Goal: Obtain resource: Obtain resource

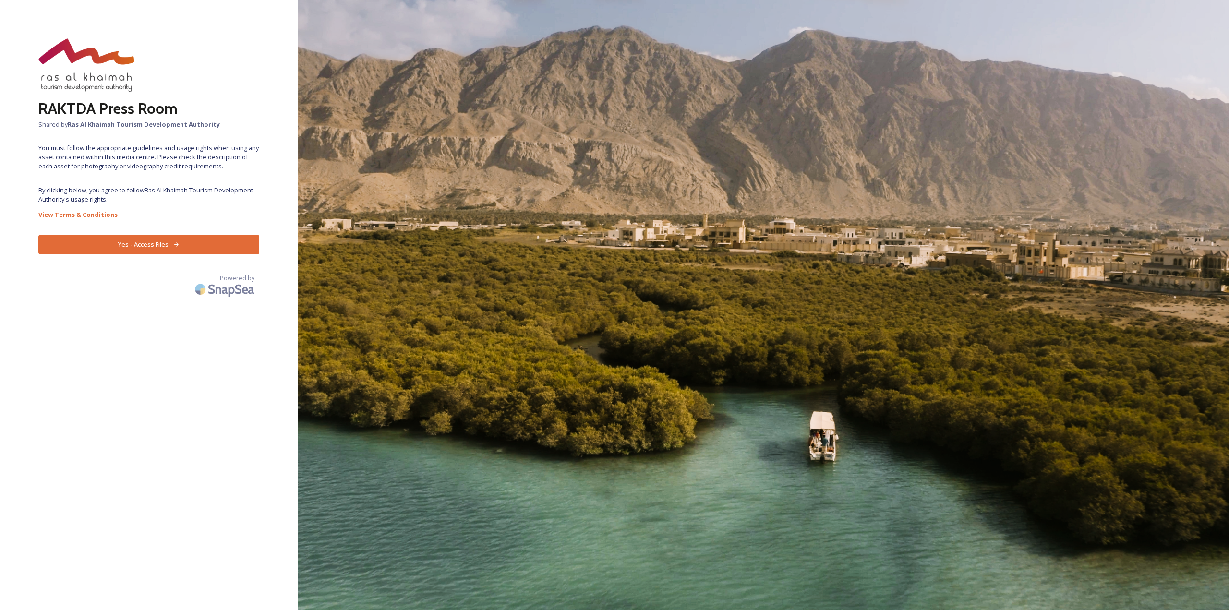
click at [173, 240] on button "Yes - Access Files" at bounding box center [148, 245] width 221 height 20
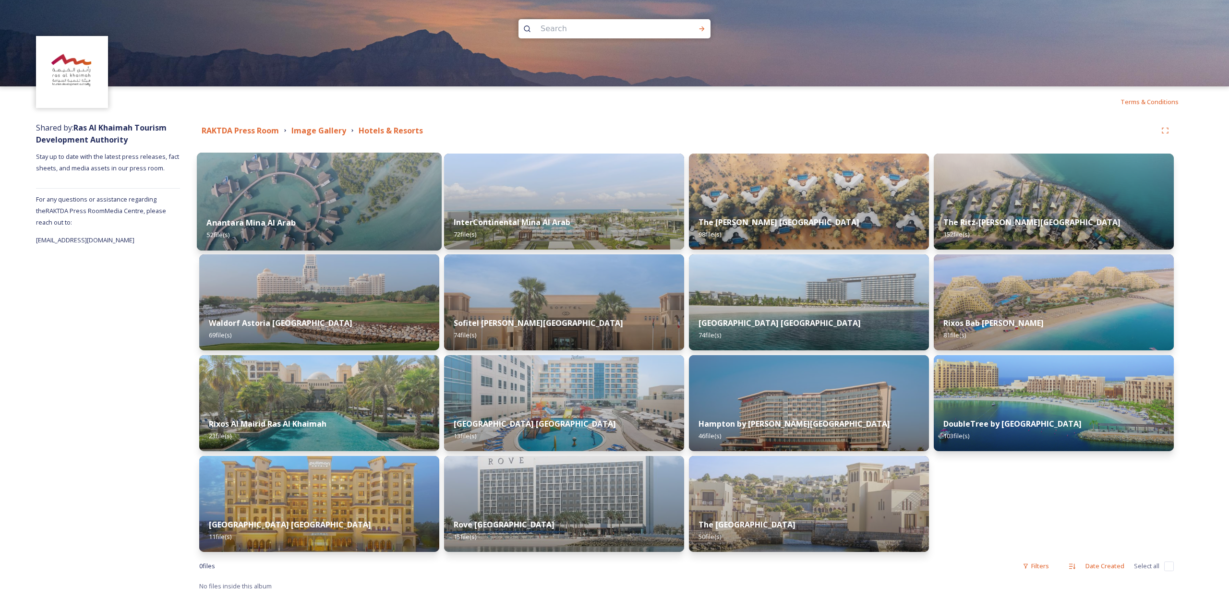
click at [266, 198] on img at bounding box center [319, 202] width 245 height 98
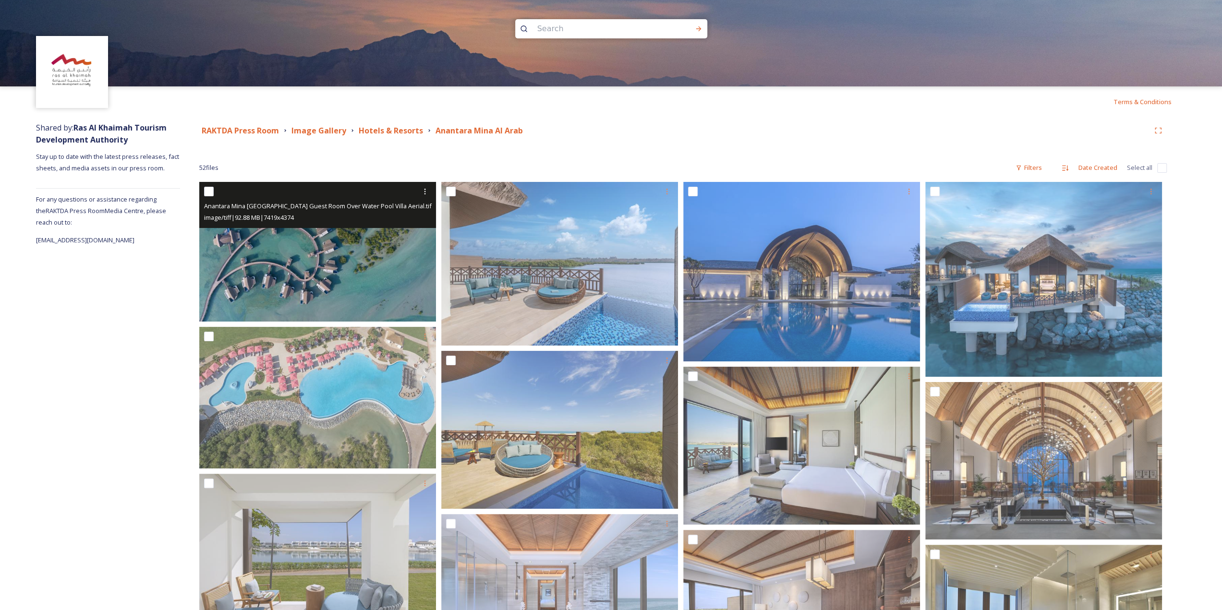
click at [283, 269] on img at bounding box center [317, 252] width 237 height 140
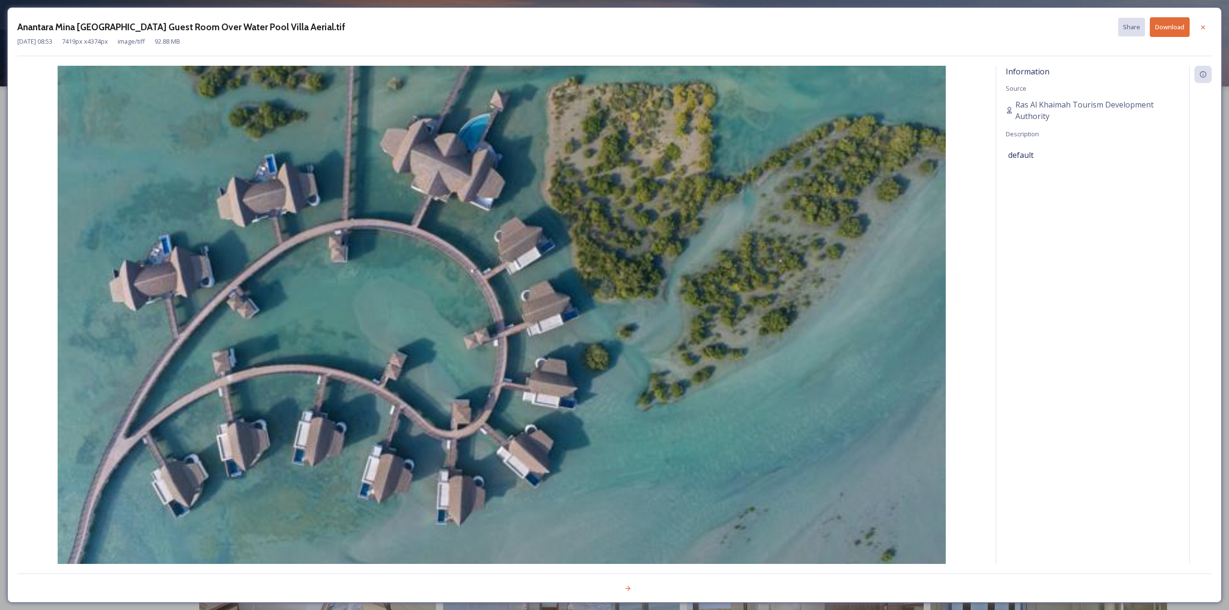
drag, startPoint x: 1204, startPoint y: 25, endPoint x: 1159, endPoint y: 51, distance: 52.3
click at [1204, 25] on icon at bounding box center [1203, 28] width 8 height 8
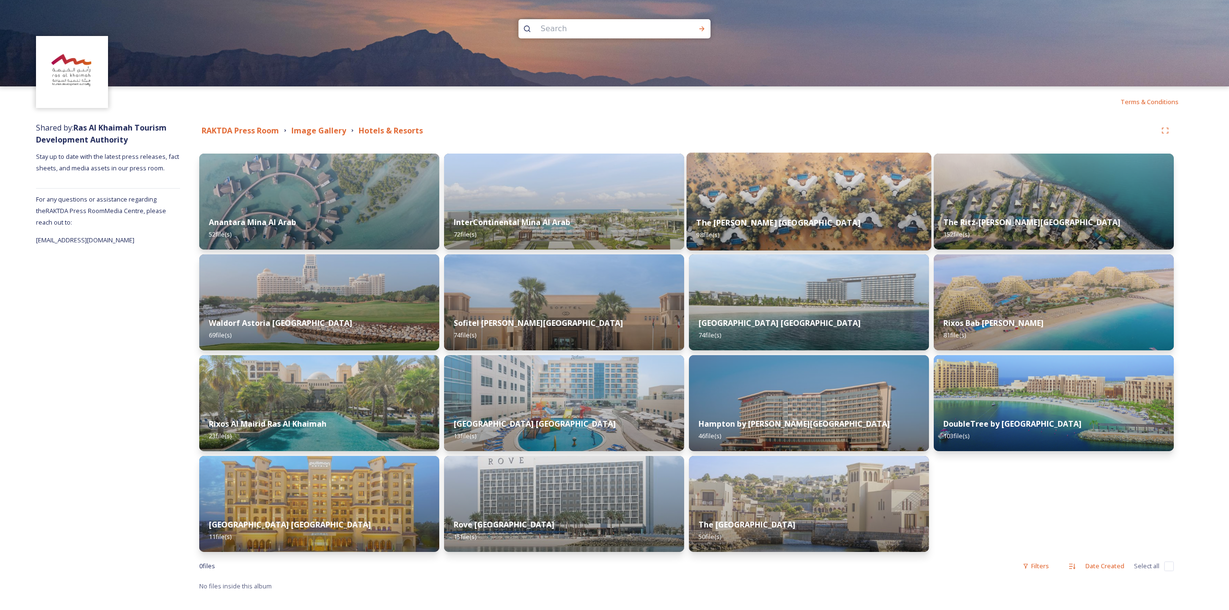
click at [784, 216] on div "The Ritz-Carlton Al Wadi Desert 98 file(s)" at bounding box center [808, 229] width 245 height 44
click at [815, 217] on strong "The [PERSON_NAME] [GEOGRAPHIC_DATA]" at bounding box center [778, 222] width 164 height 11
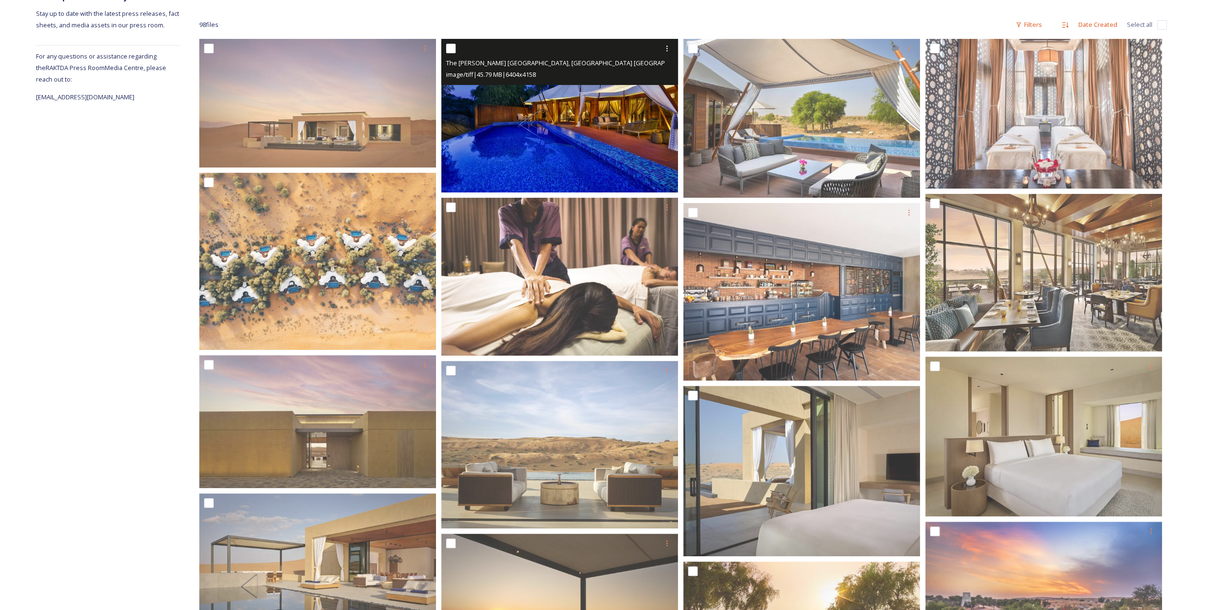
scroll to position [144, 0]
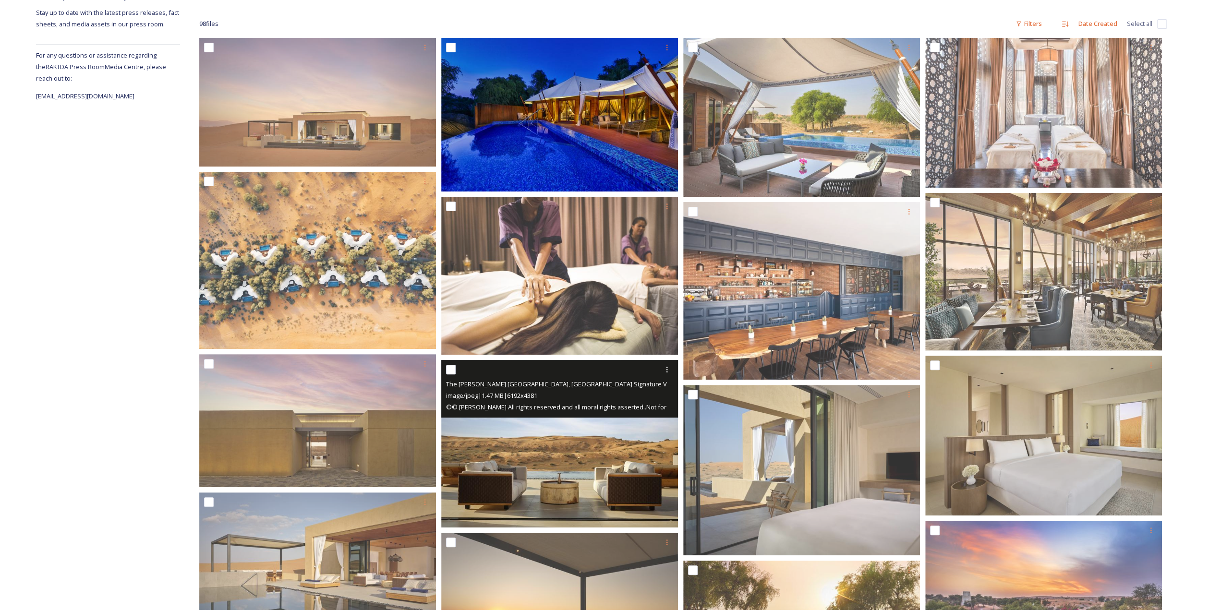
click at [570, 453] on img at bounding box center [559, 444] width 237 height 168
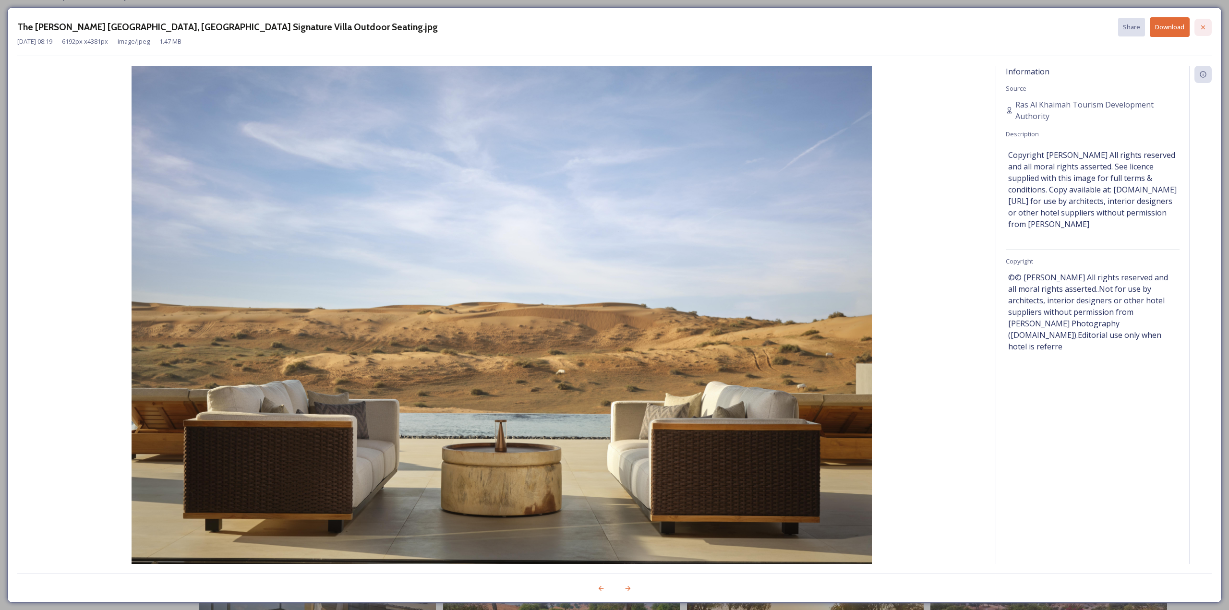
click at [1208, 23] on div at bounding box center [1202, 27] width 17 height 17
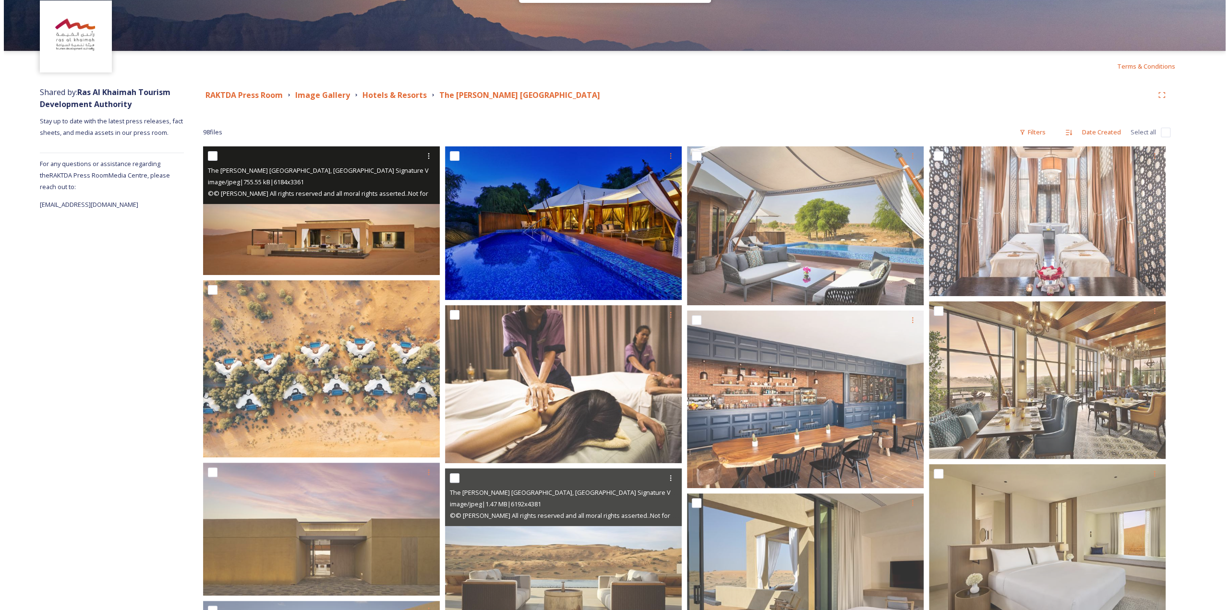
scroll to position [0, 0]
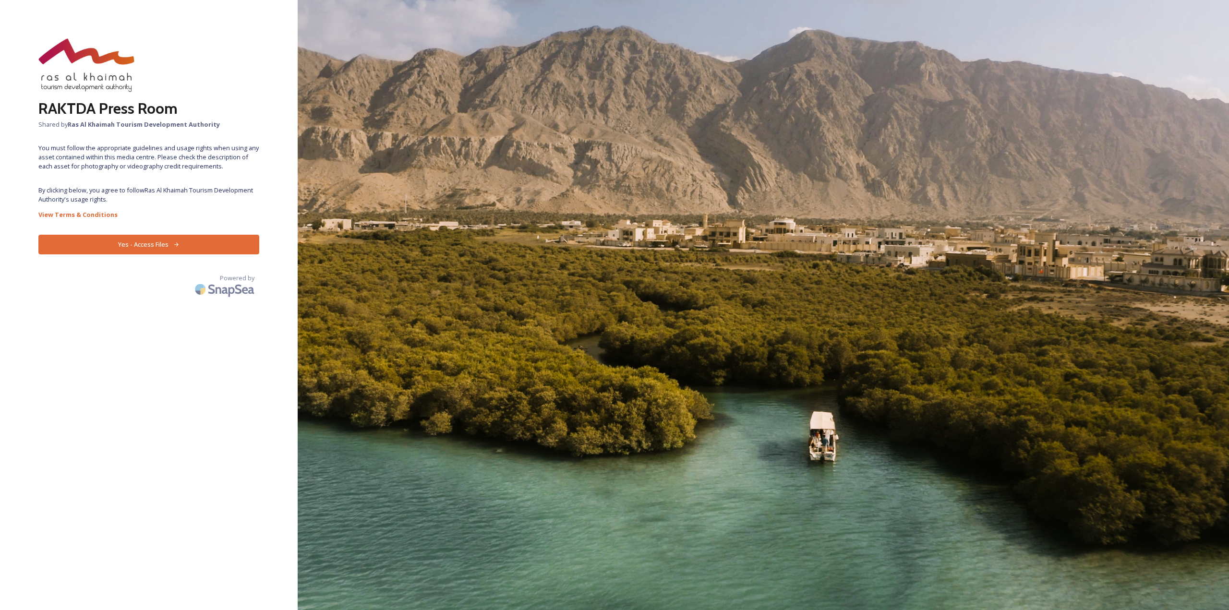
click at [190, 248] on button "Yes - Access Files" at bounding box center [148, 245] width 221 height 20
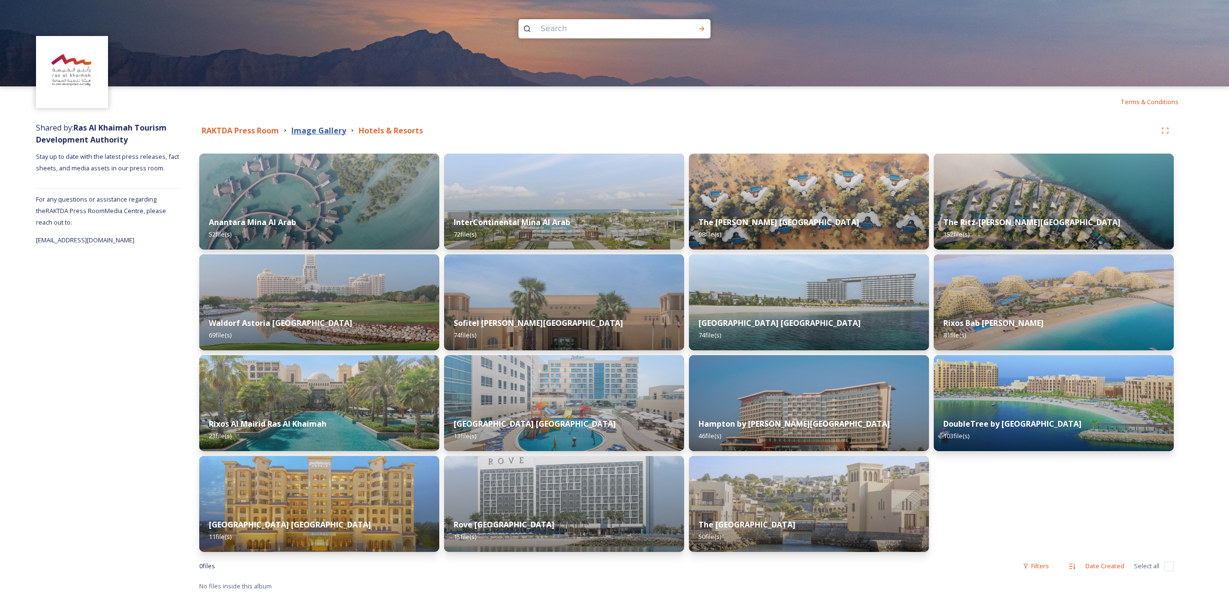
click at [318, 131] on strong "Image Gallery" at bounding box center [318, 130] width 55 height 11
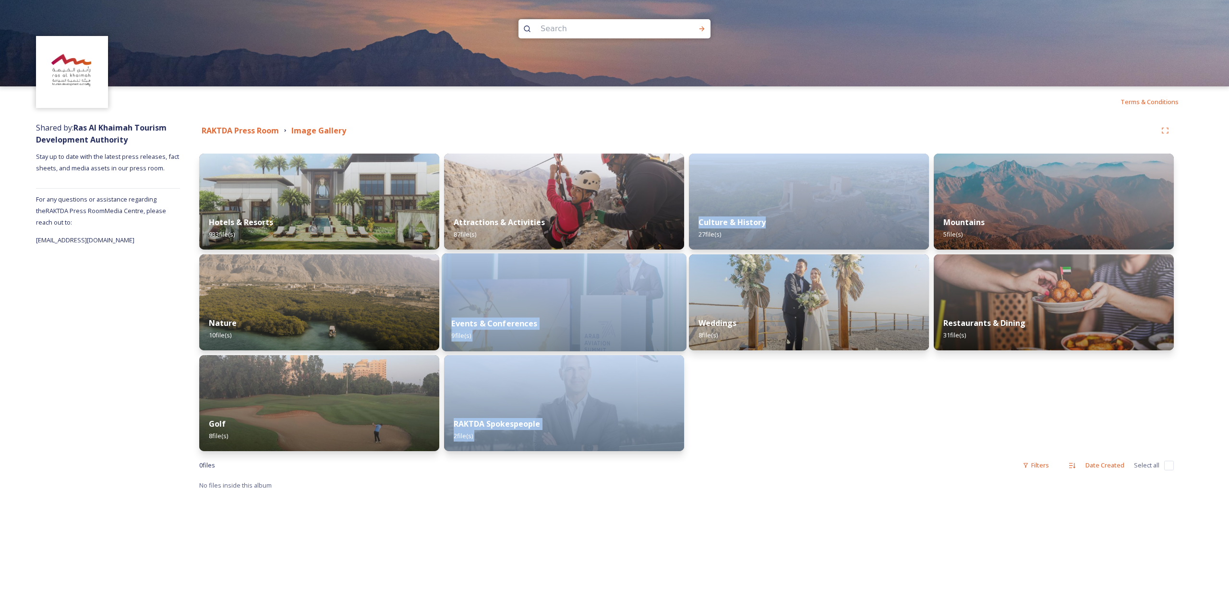
drag, startPoint x: 797, startPoint y: 215, endPoint x: 515, endPoint y: 271, distance: 287.9
click at [559, 271] on div "Hotels & Resorts 933 file(s) Nature 10 file(s) Golf 8 file(s) Attractions & Act…" at bounding box center [686, 303] width 974 height 298
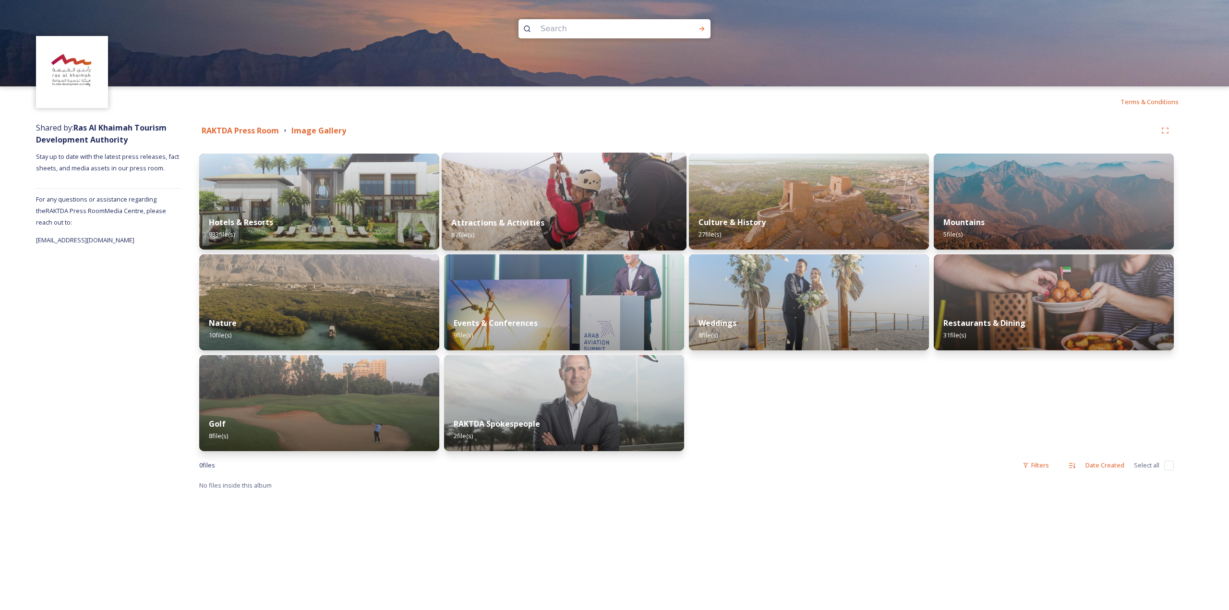
click at [576, 219] on div "Attractions & Activities 87 file(s)" at bounding box center [564, 229] width 245 height 44
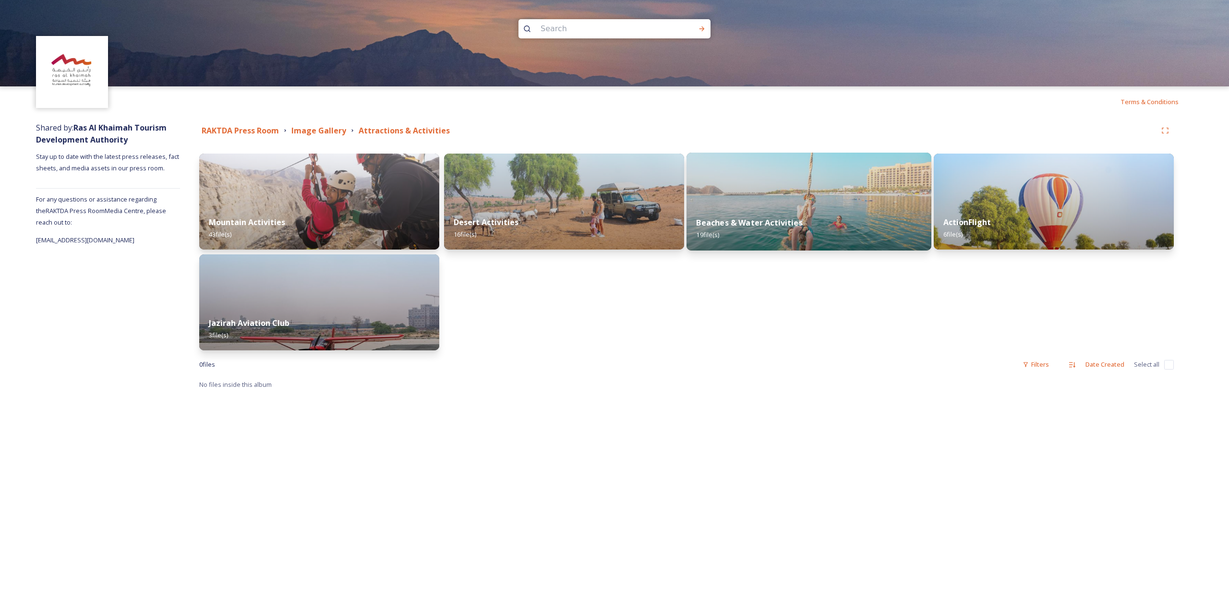
click at [805, 229] on div "Beaches & Water Activities 19 file(s)" at bounding box center [808, 229] width 245 height 44
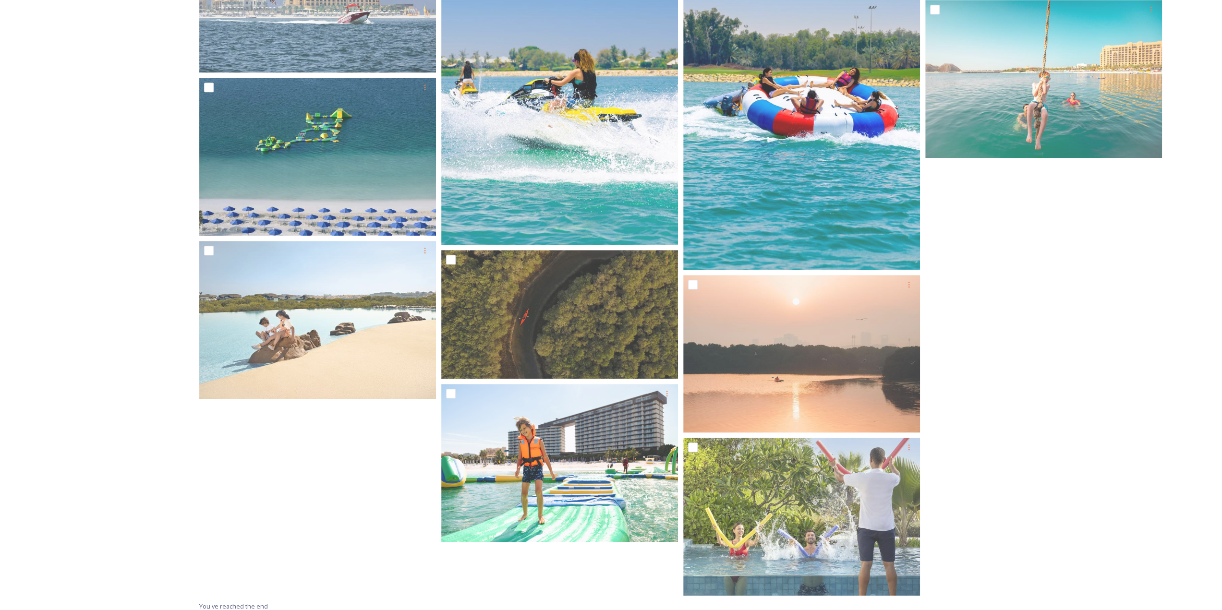
scroll to position [600, 0]
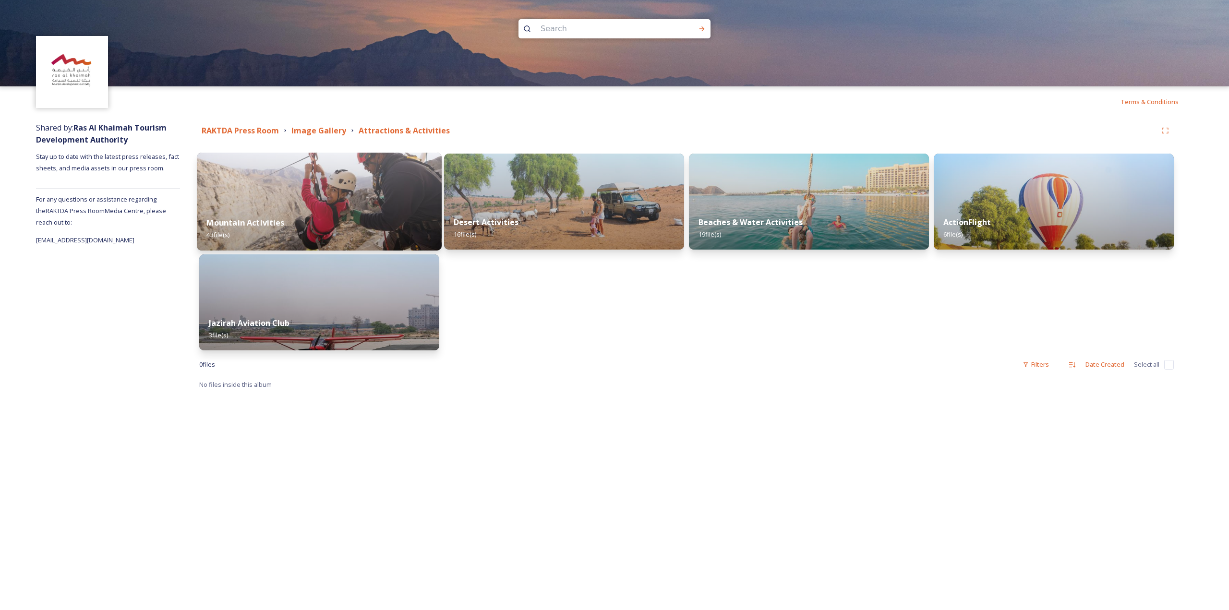
click at [337, 177] on img at bounding box center [319, 202] width 245 height 98
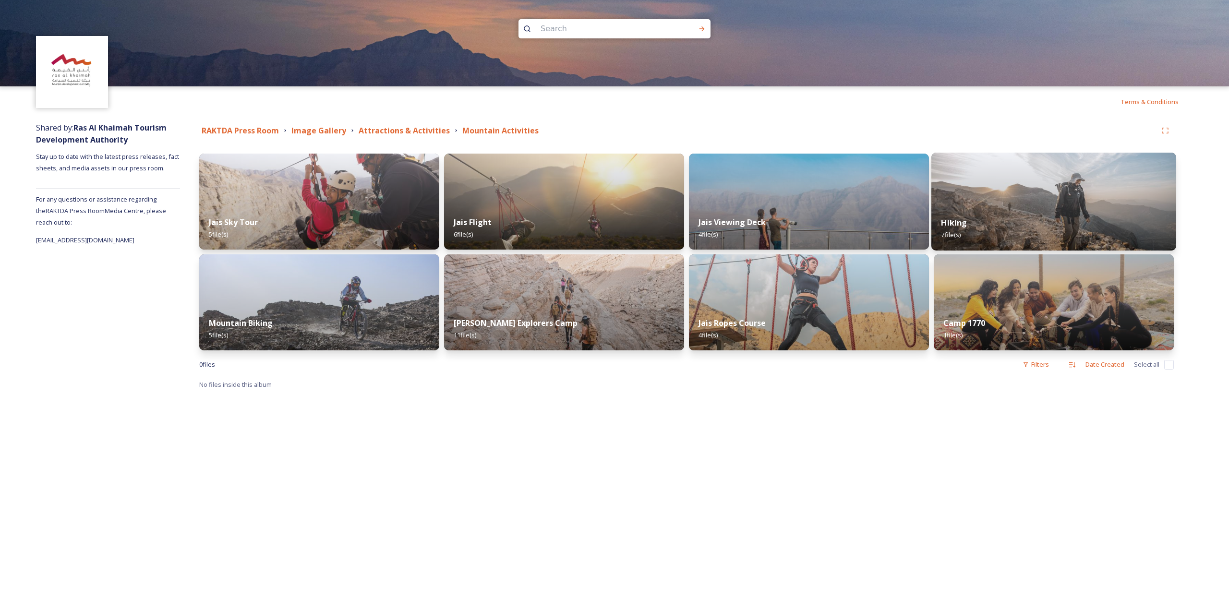
click at [986, 228] on div "Hiking 7 file(s)" at bounding box center [1053, 229] width 245 height 44
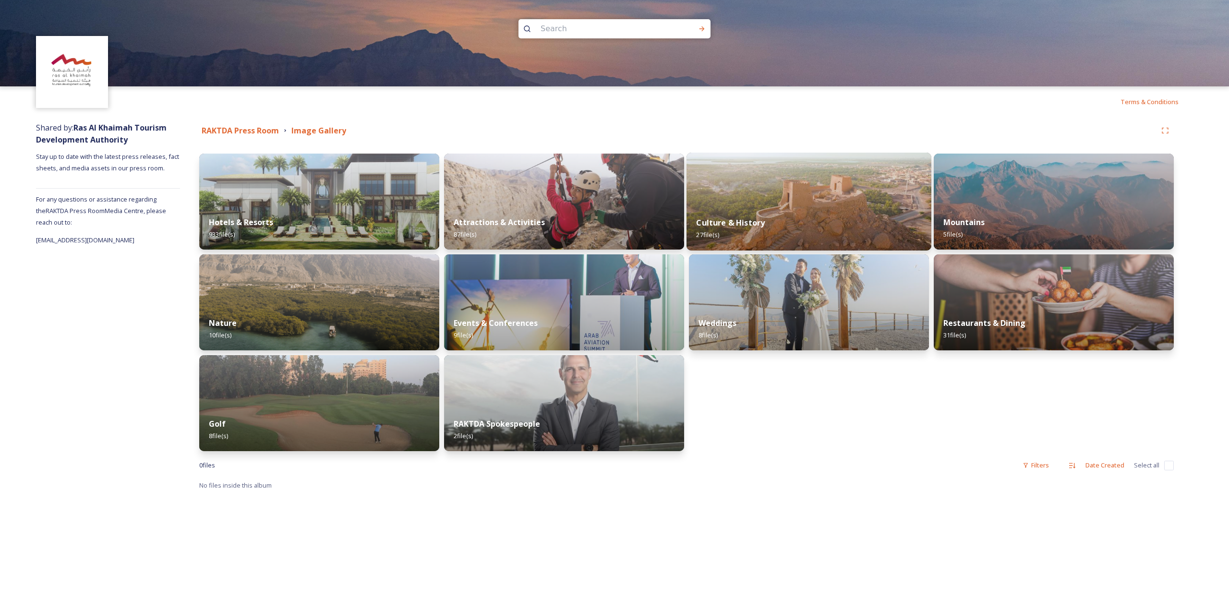
click at [756, 202] on img at bounding box center [808, 202] width 245 height 98
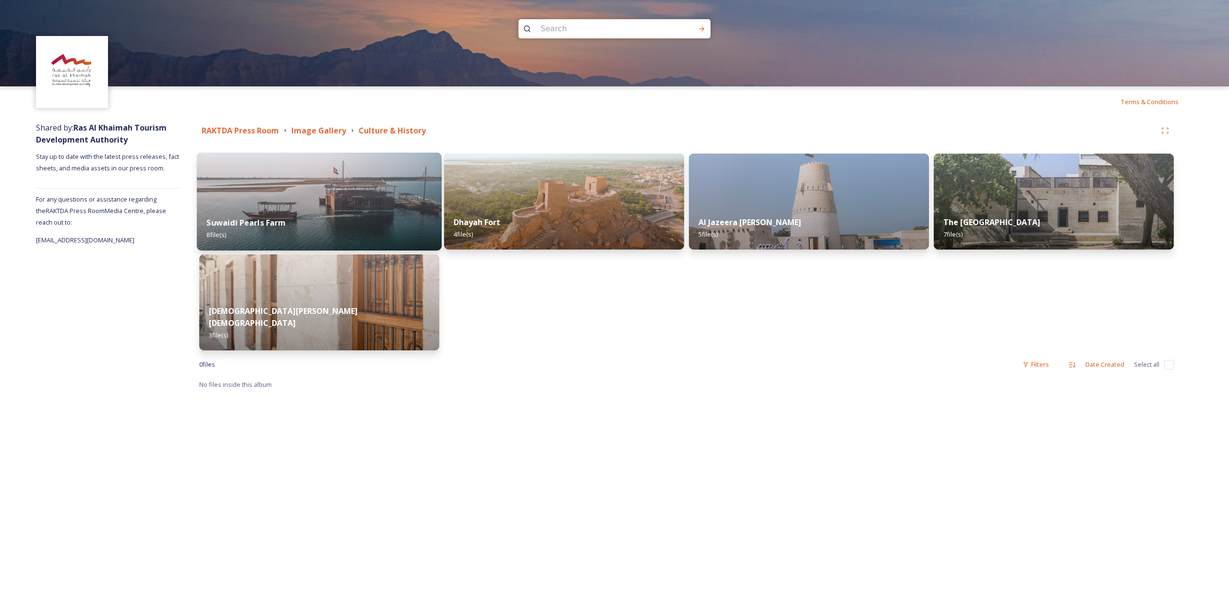
click at [365, 220] on div "Suwaidi Pearls Farm 8 file(s)" at bounding box center [319, 229] width 245 height 44
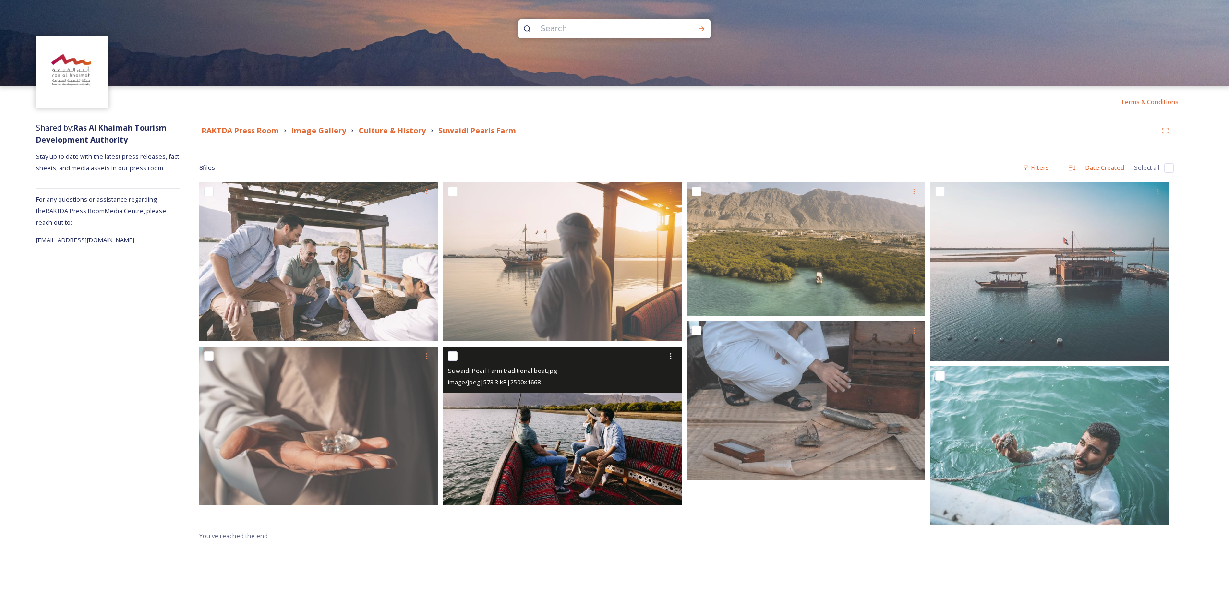
click at [597, 436] on img at bounding box center [562, 426] width 239 height 159
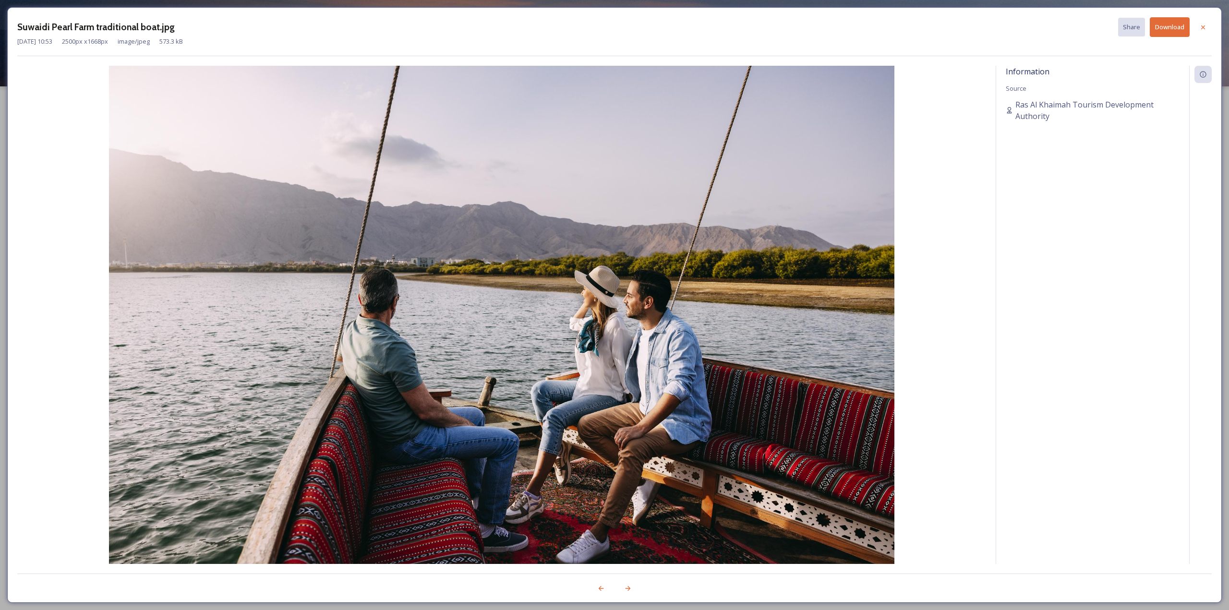
drag, startPoint x: 1204, startPoint y: 26, endPoint x: 1198, endPoint y: 29, distance: 6.4
click at [1204, 26] on icon at bounding box center [1203, 28] width 8 height 8
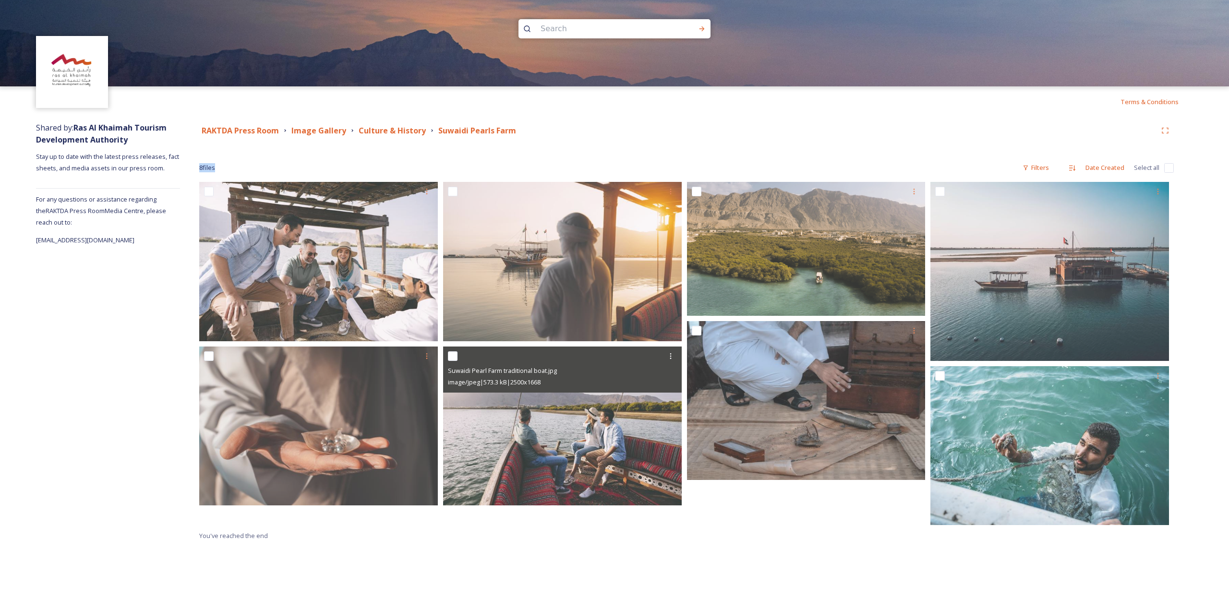
drag, startPoint x: 441, startPoint y: 156, endPoint x: 446, endPoint y: 164, distance: 9.6
click at [446, 164] on div "RAKTDA Press Room Image Gallery Culture & History Suwaidi Pearls Farm 8 file s …" at bounding box center [686, 331] width 1013 height 429
click at [318, 167] on div "8 file s Filters Date Created Select all" at bounding box center [686, 167] width 974 height 19
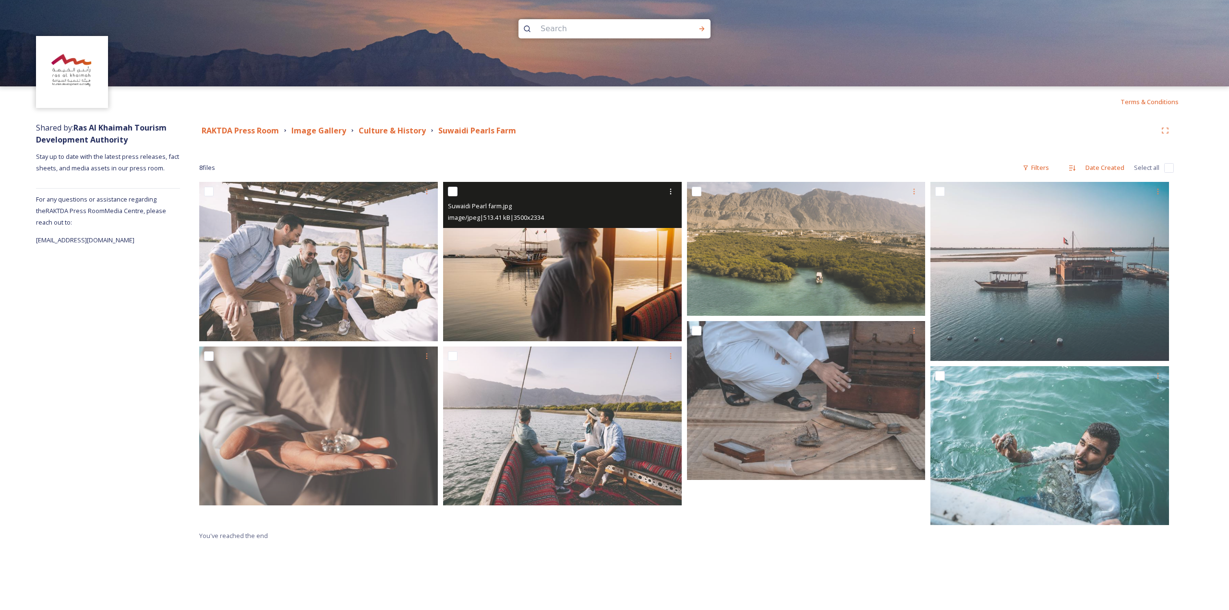
click at [586, 269] on img at bounding box center [562, 261] width 239 height 159
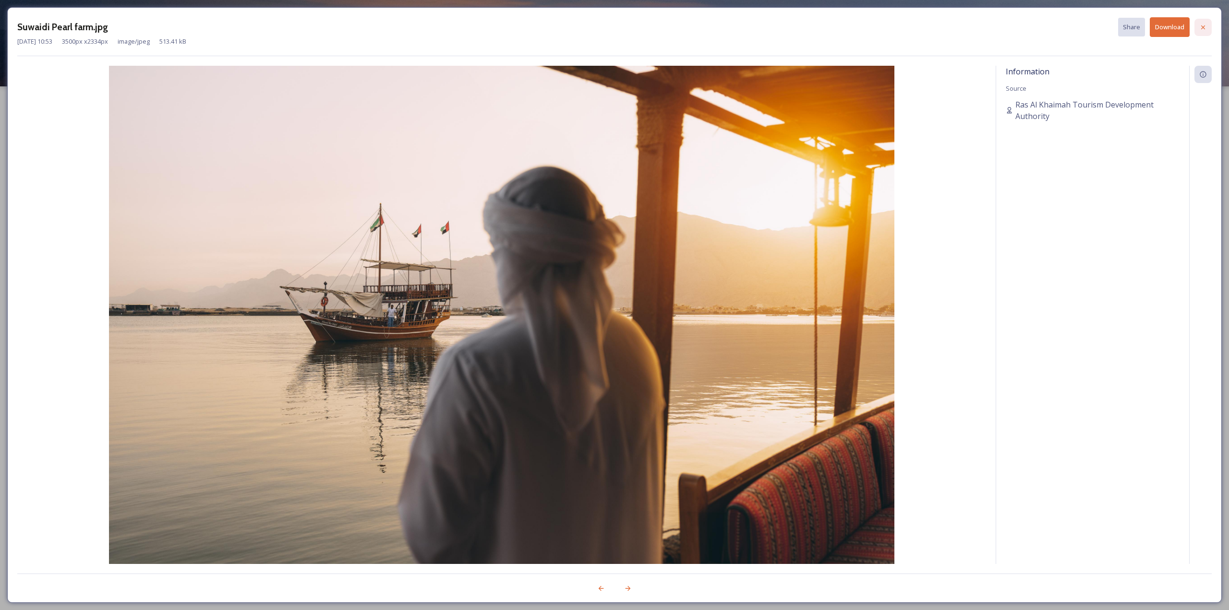
click at [1203, 27] on icon at bounding box center [1203, 27] width 4 height 4
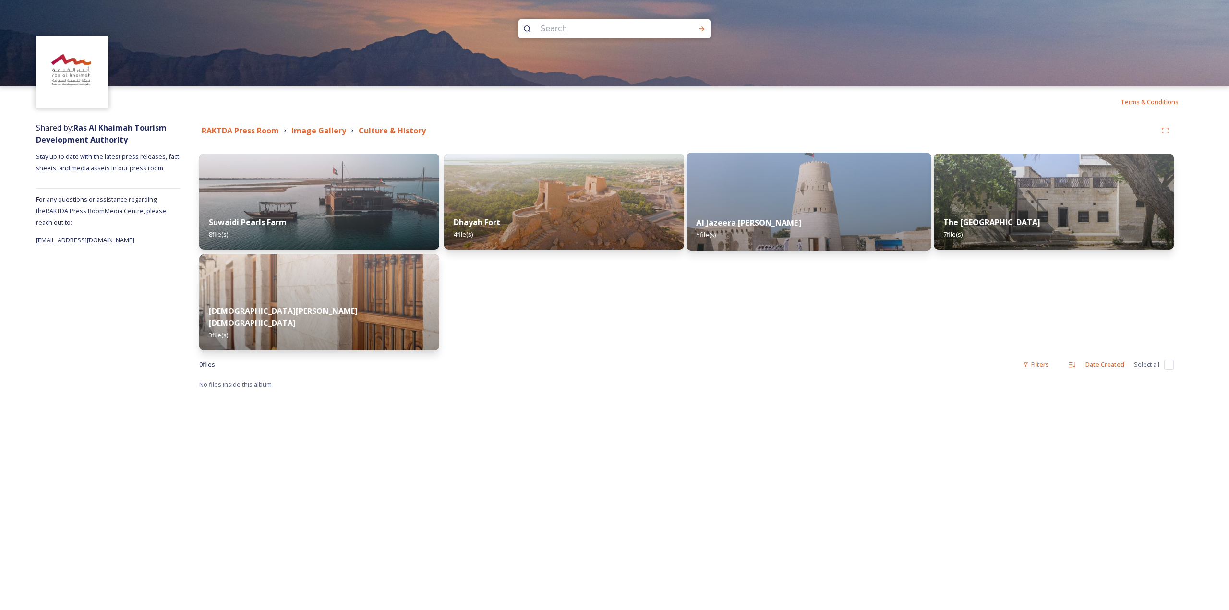
click at [786, 187] on img at bounding box center [808, 202] width 245 height 98
click at [615, 210] on div "Dhayah Fort 4 file(s)" at bounding box center [564, 229] width 245 height 44
